Goal: Contribute content: Contribute content

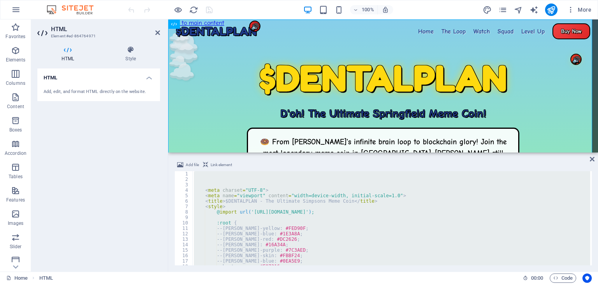
type textarea "</html>"
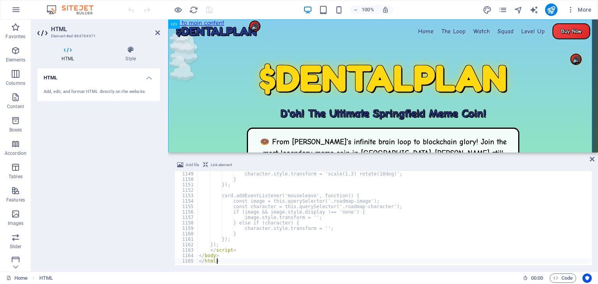
scroll to position [6255, 0]
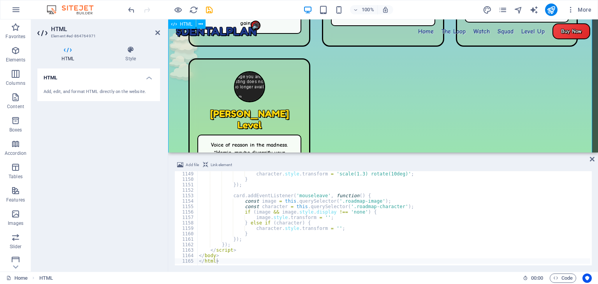
scroll to position [950, 0]
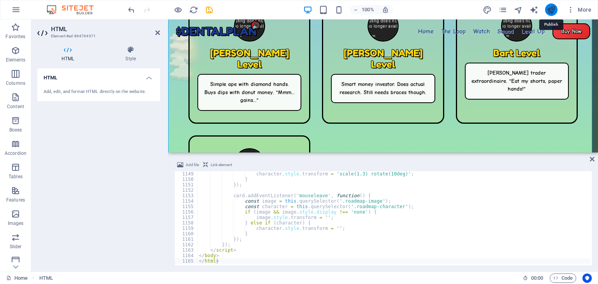
click at [548, 7] on icon "publish" at bounding box center [550, 9] width 9 height 9
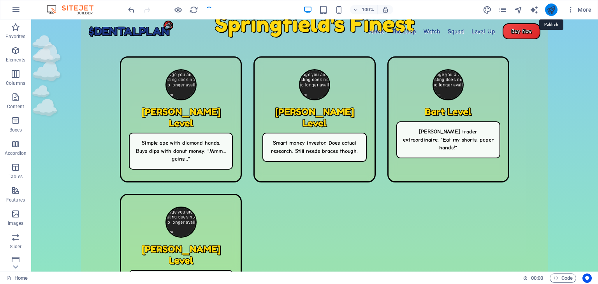
scroll to position [968, 0]
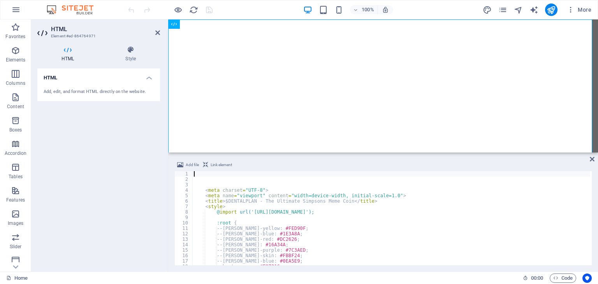
click at [387, 218] on div "< meta charset = "UTF-8" > < meta name = "viewport" content = "width=device-wid…" at bounding box center [571, 223] width 759 height 104
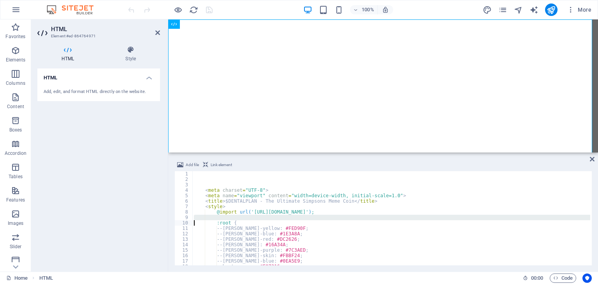
type textarea "</html>"
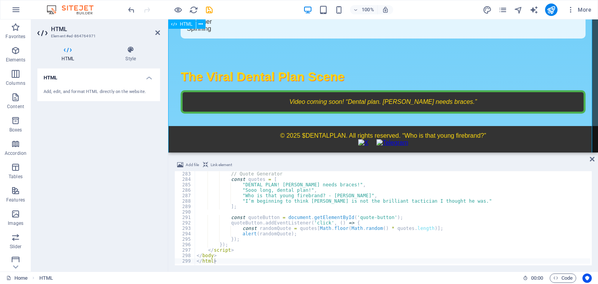
scroll to position [413, 0]
click at [551, 14] on button "publish" at bounding box center [551, 10] width 12 height 12
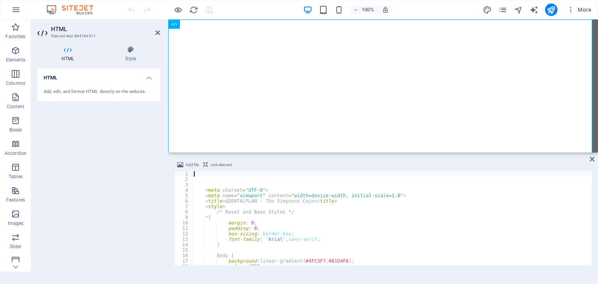
click at [344, 215] on div "< meta charset = "UTF-8" > < meta name = "viewport" content = "width=device-wid…" at bounding box center [475, 223] width 566 height 104
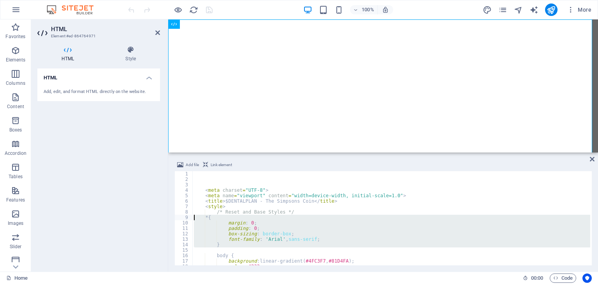
type textarea "</html>"
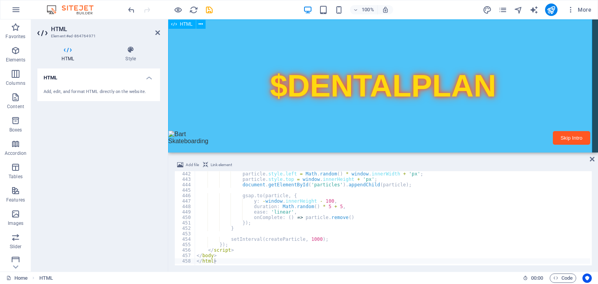
click at [548, 10] on icon "publish" at bounding box center [550, 9] width 9 height 9
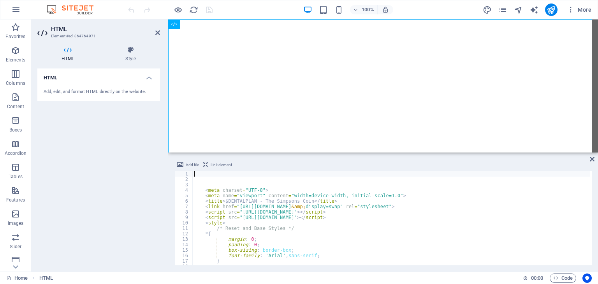
click at [330, 200] on div "< meta charset = "UTF-8" > < meta name = "viewport" content = "width=device-wid…" at bounding box center [475, 223] width 566 height 104
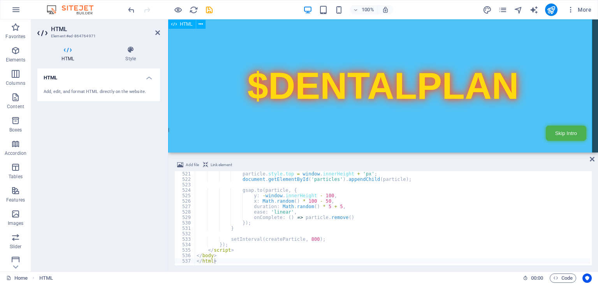
click at [371, 209] on div "particle . style . top = window . innerHeight + 'px' ; document . getElementByI…" at bounding box center [586, 223] width 782 height 104
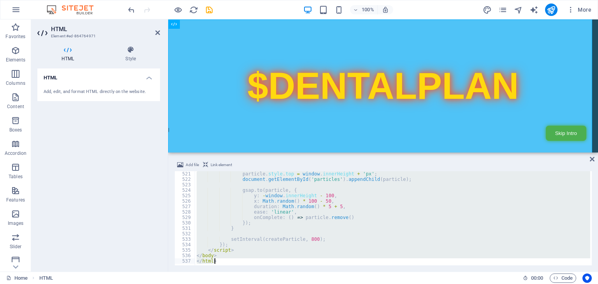
paste textarea
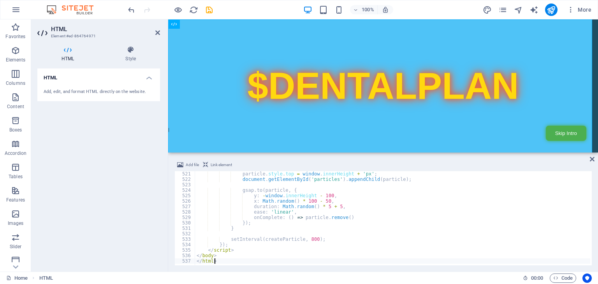
click at [370, 225] on div "particle . style . top = window . innerHeight + 'px' ; document . getElementByI…" at bounding box center [586, 223] width 782 height 104
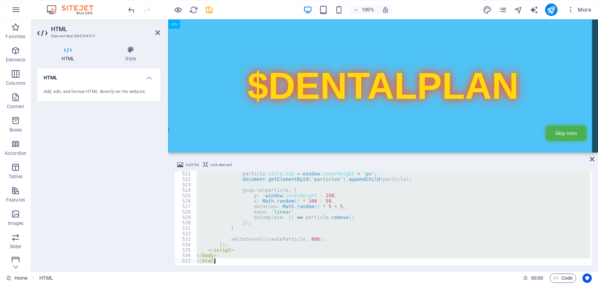
paste textarea
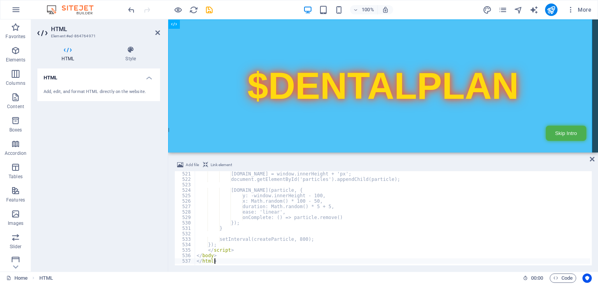
type textarea "</html>"
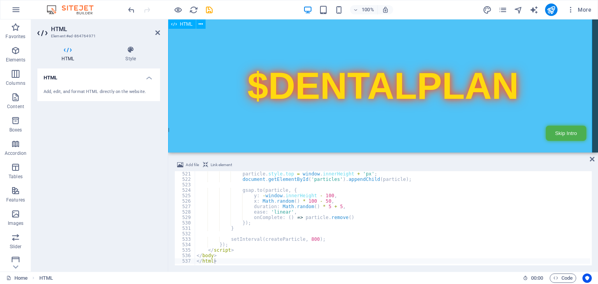
scroll to position [297, 0]
click at [557, 135] on div "$DENTALPLAN - Springfield’s Meme Coin $DENTALPLAN Skip Intro $DENTALPLAN Home A…" at bounding box center [383, 214] width 430 height 968
click at [549, 9] on icon "publish" at bounding box center [550, 9] width 9 height 9
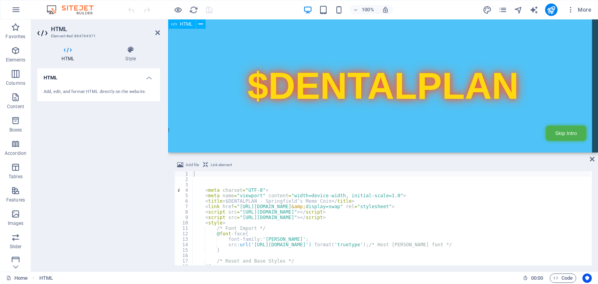
scroll to position [930, 0]
drag, startPoint x: 170, startPoint y: 127, endPoint x: 358, endPoint y: 136, distance: 188.6
